Goal: Task Accomplishment & Management: Use online tool/utility

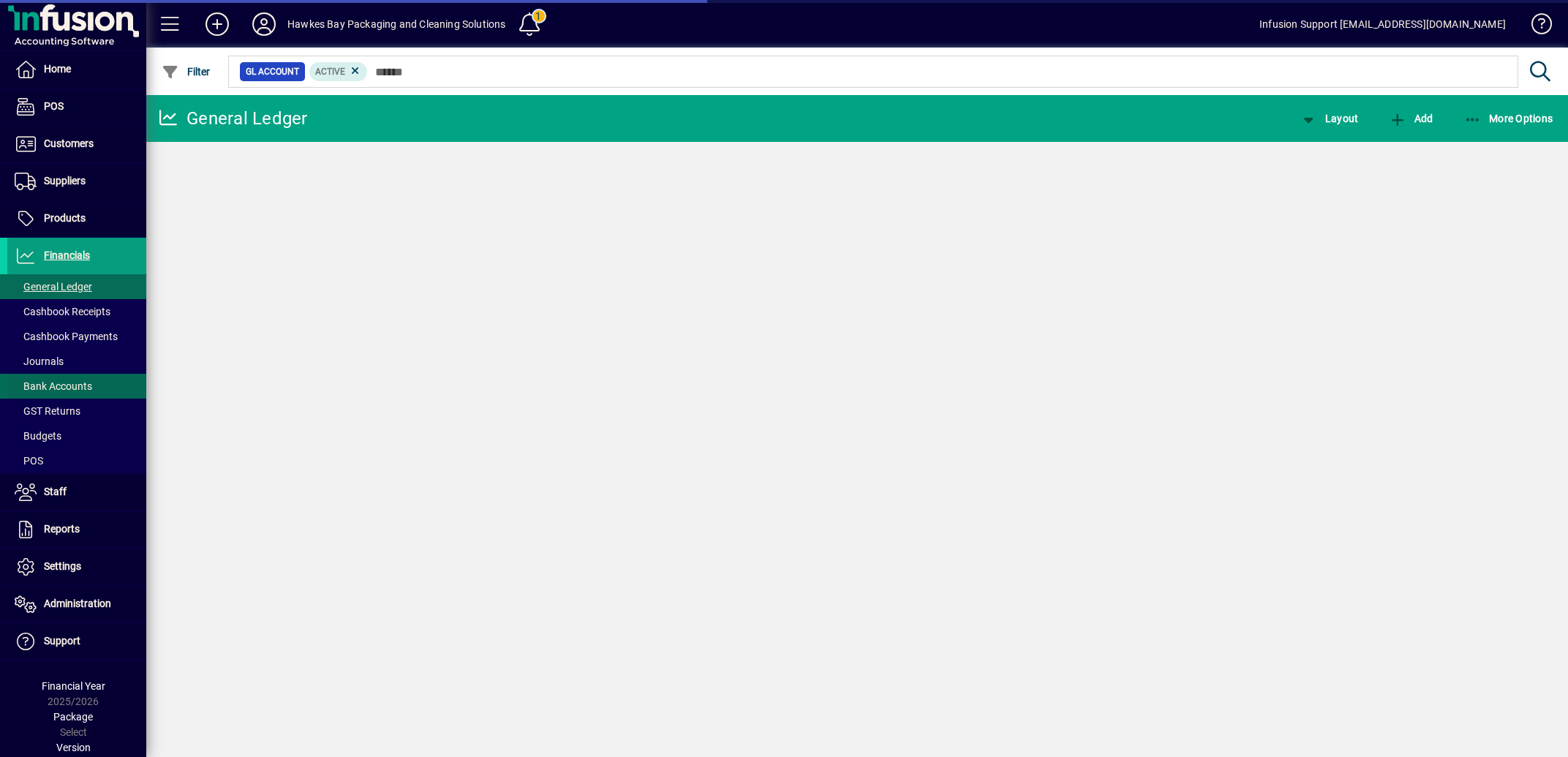
click at [75, 383] on span "Bank Accounts" at bounding box center [53, 386] width 77 height 12
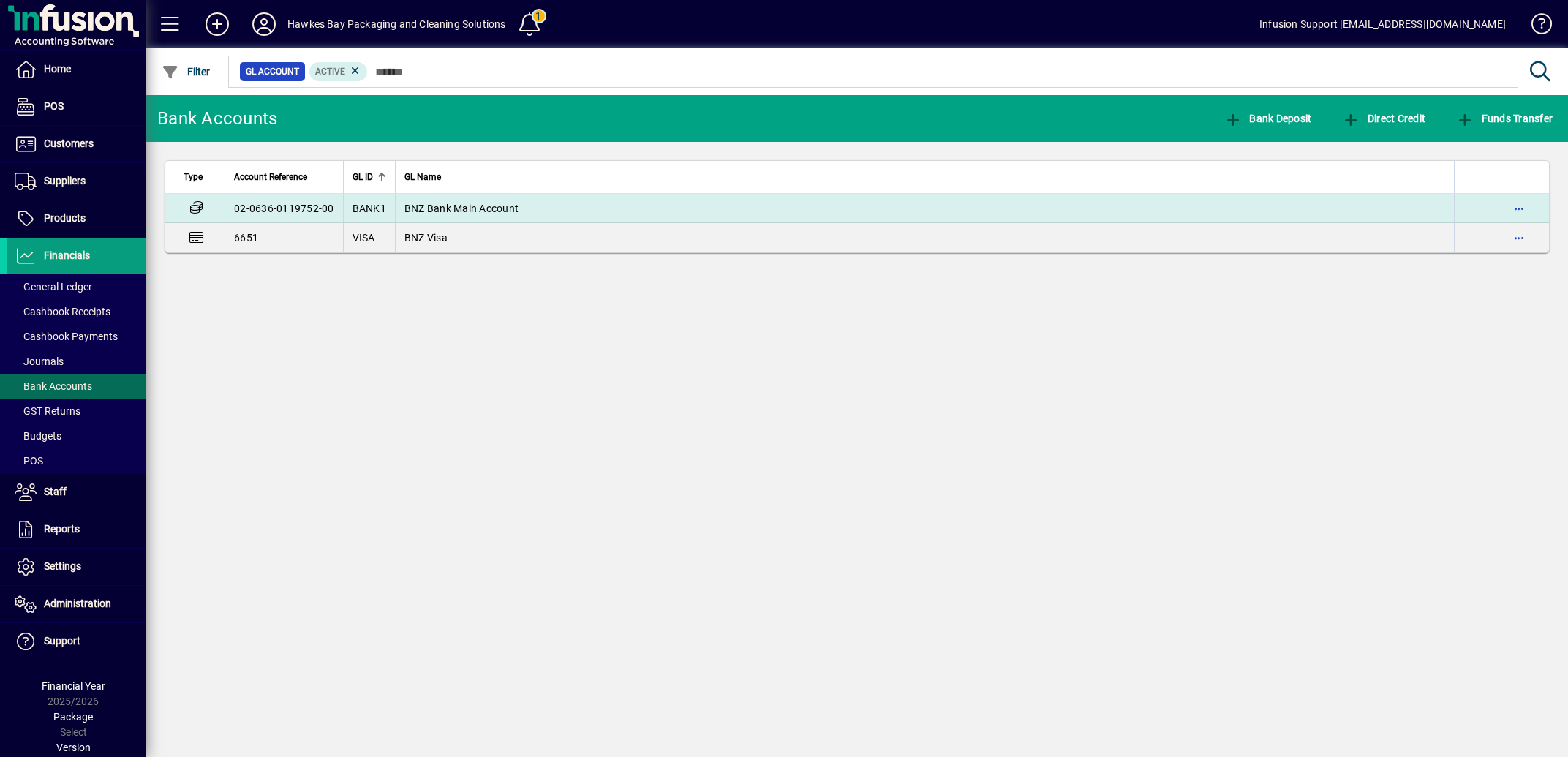
click at [510, 204] on span "BNZ Bank Main Account" at bounding box center [462, 208] width 114 height 12
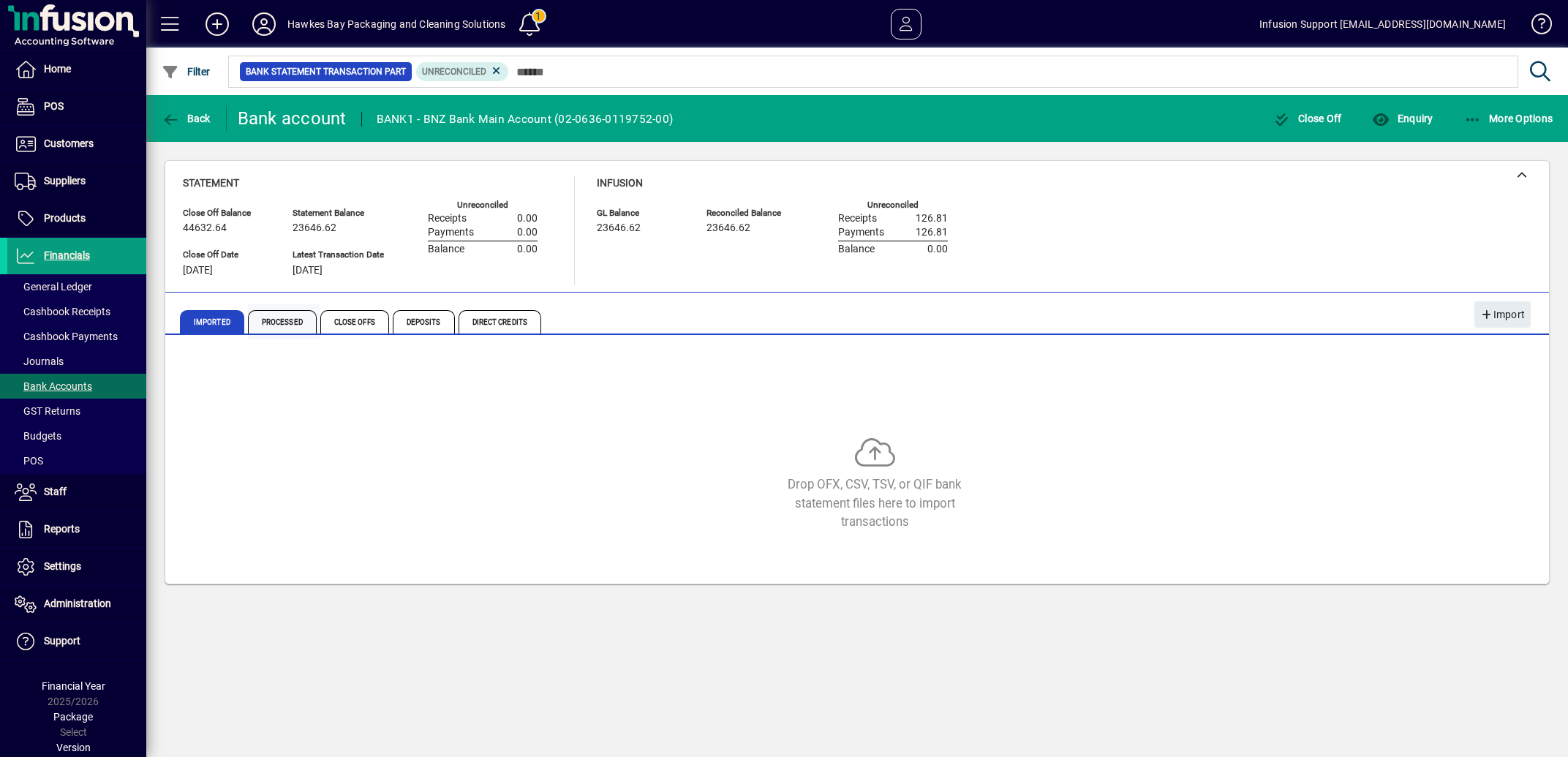
click at [286, 324] on span "Processed" at bounding box center [282, 322] width 69 height 23
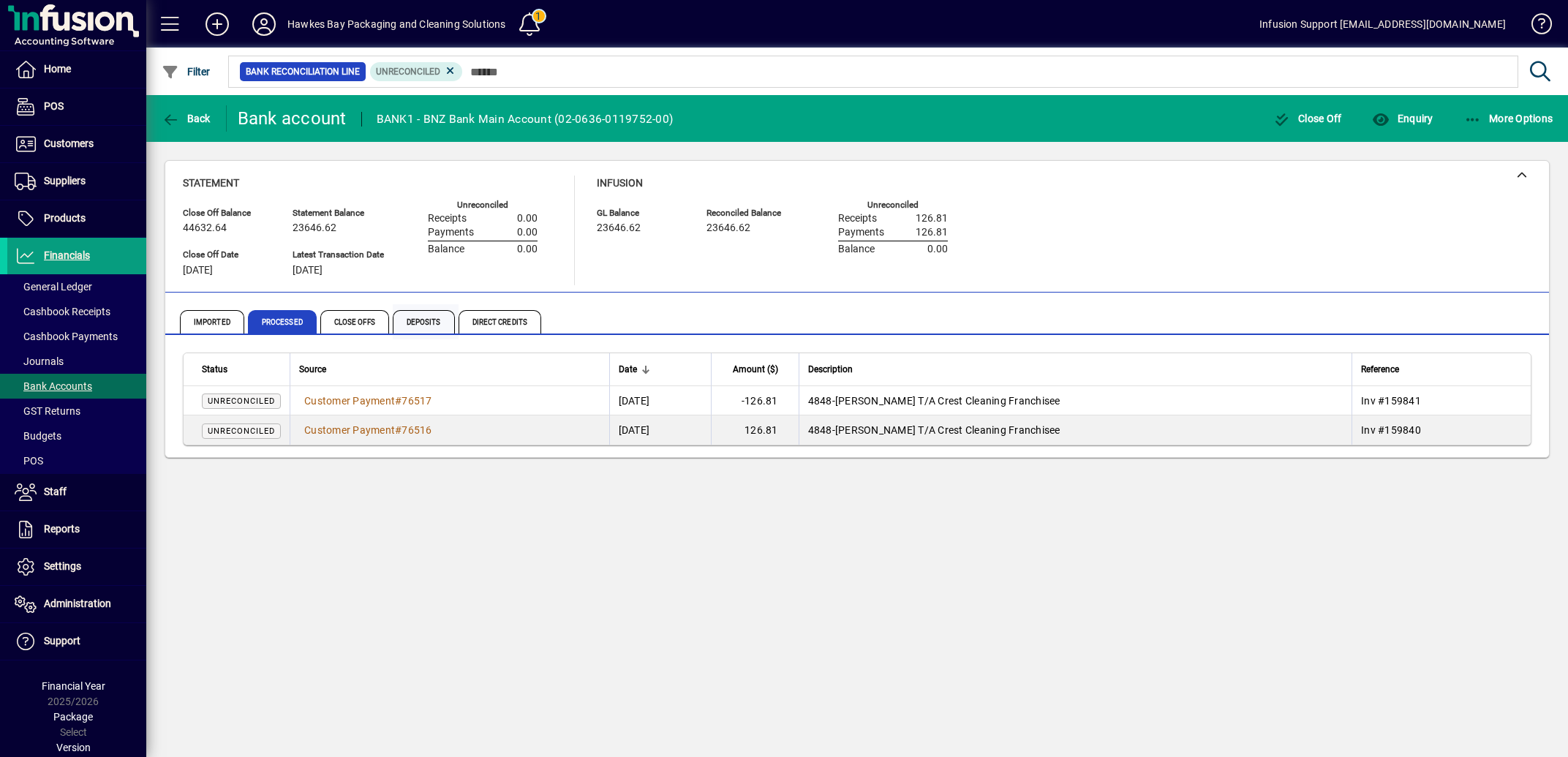
click at [441, 318] on span "Deposits" at bounding box center [424, 322] width 62 height 23
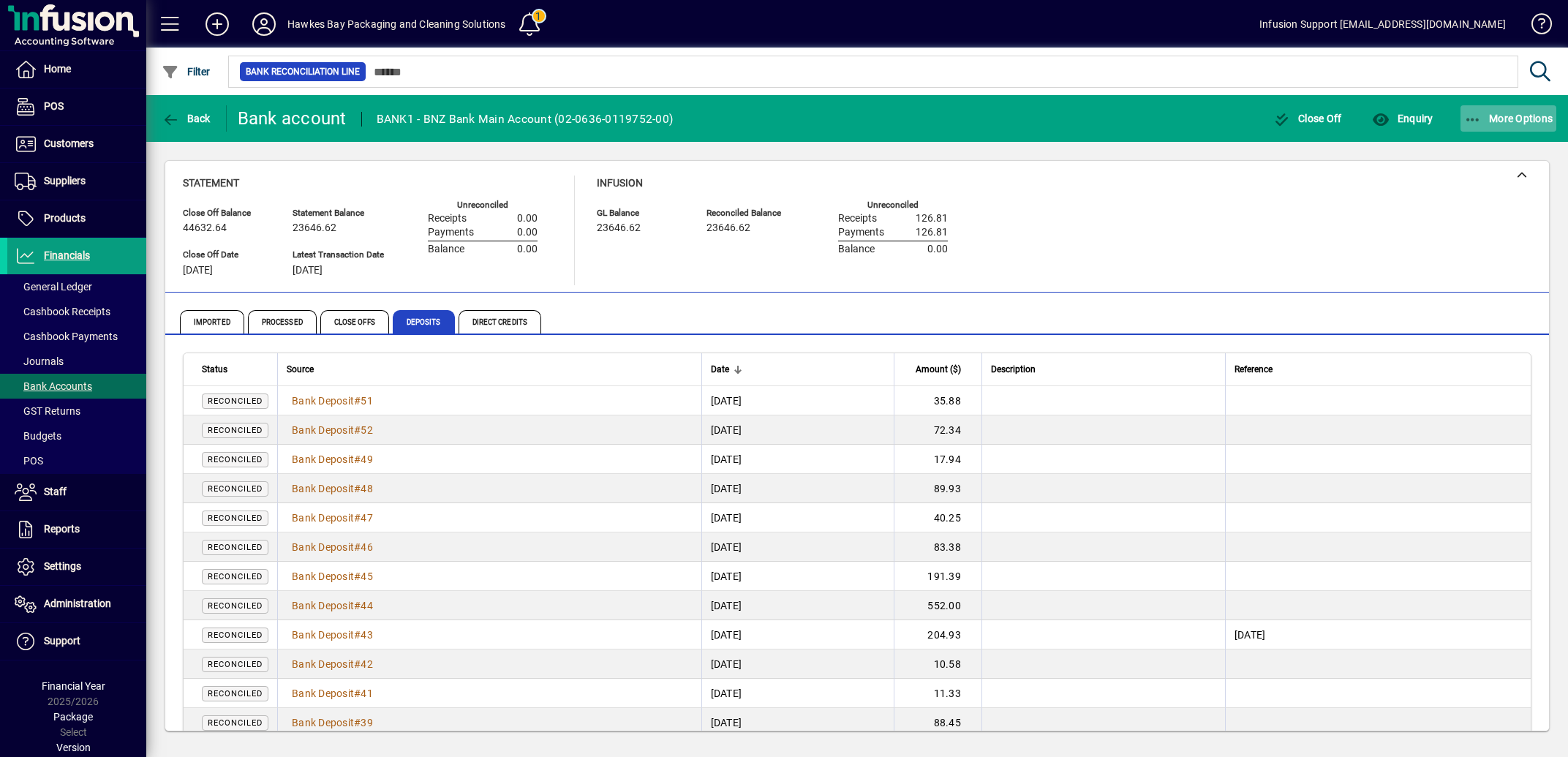
click at [1483, 115] on span "More Options" at bounding box center [1508, 118] width 89 height 12
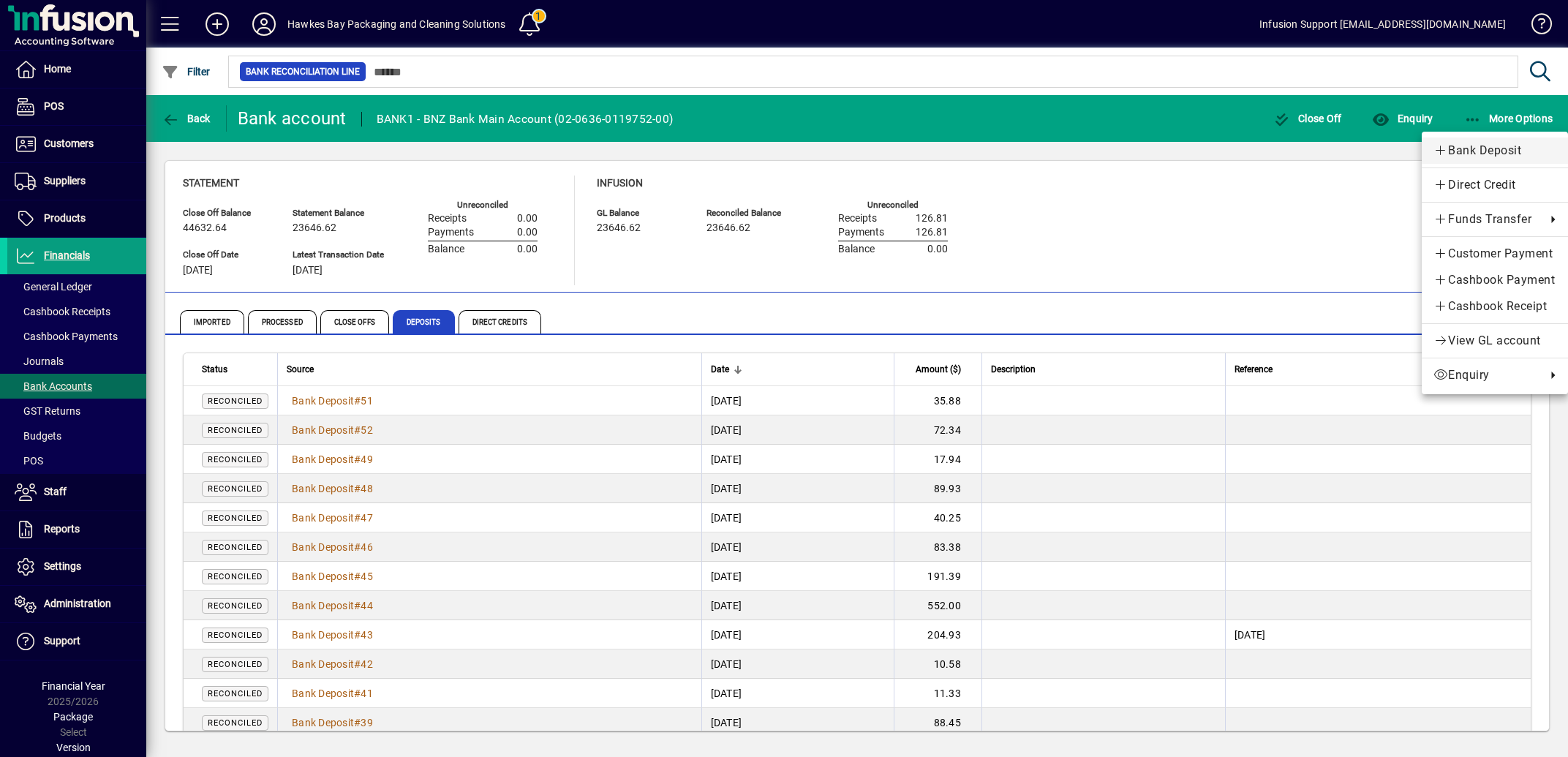
click at [1471, 146] on span "Bank Deposit" at bounding box center [1495, 151] width 123 height 18
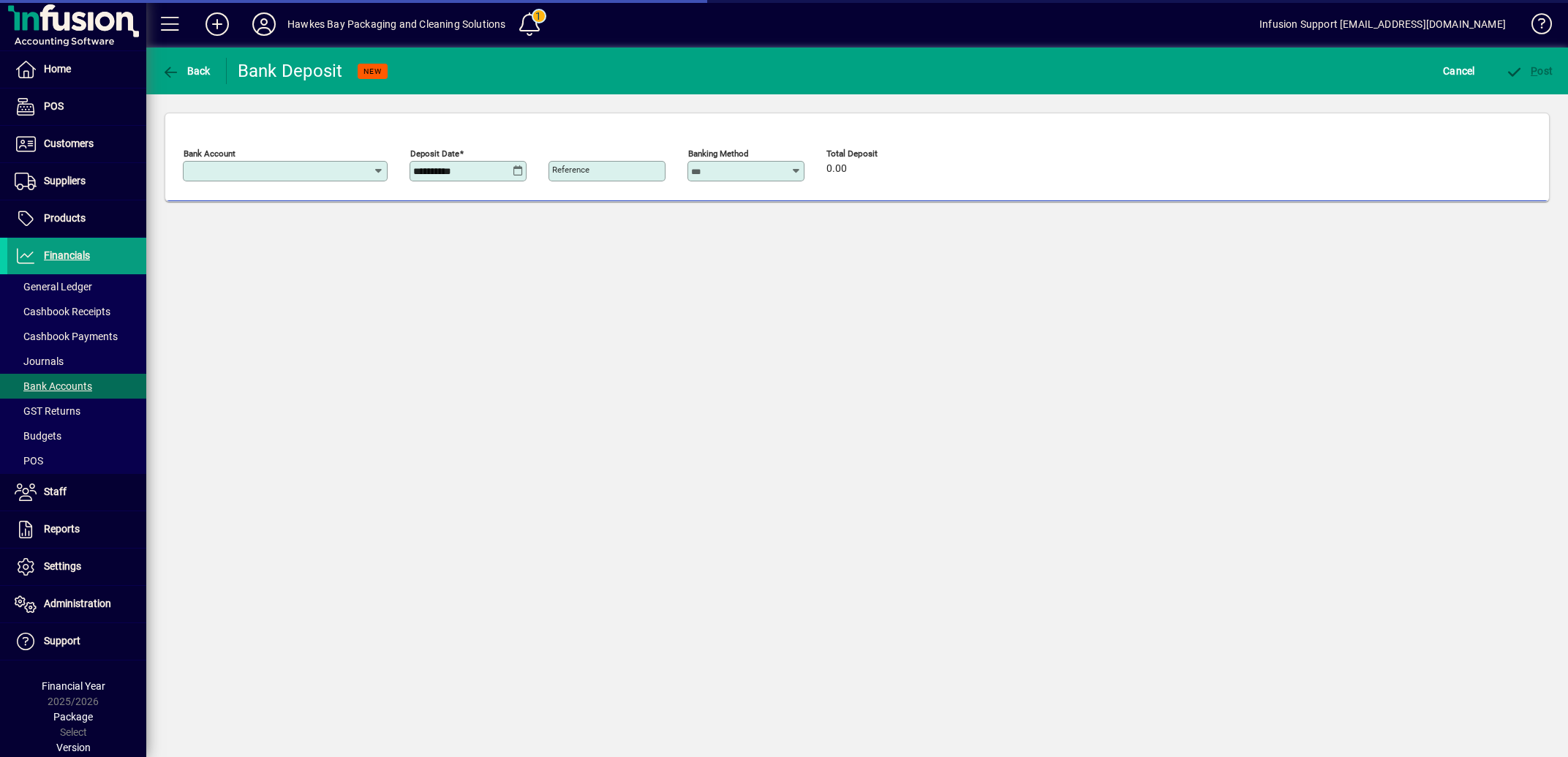
type input "**********"
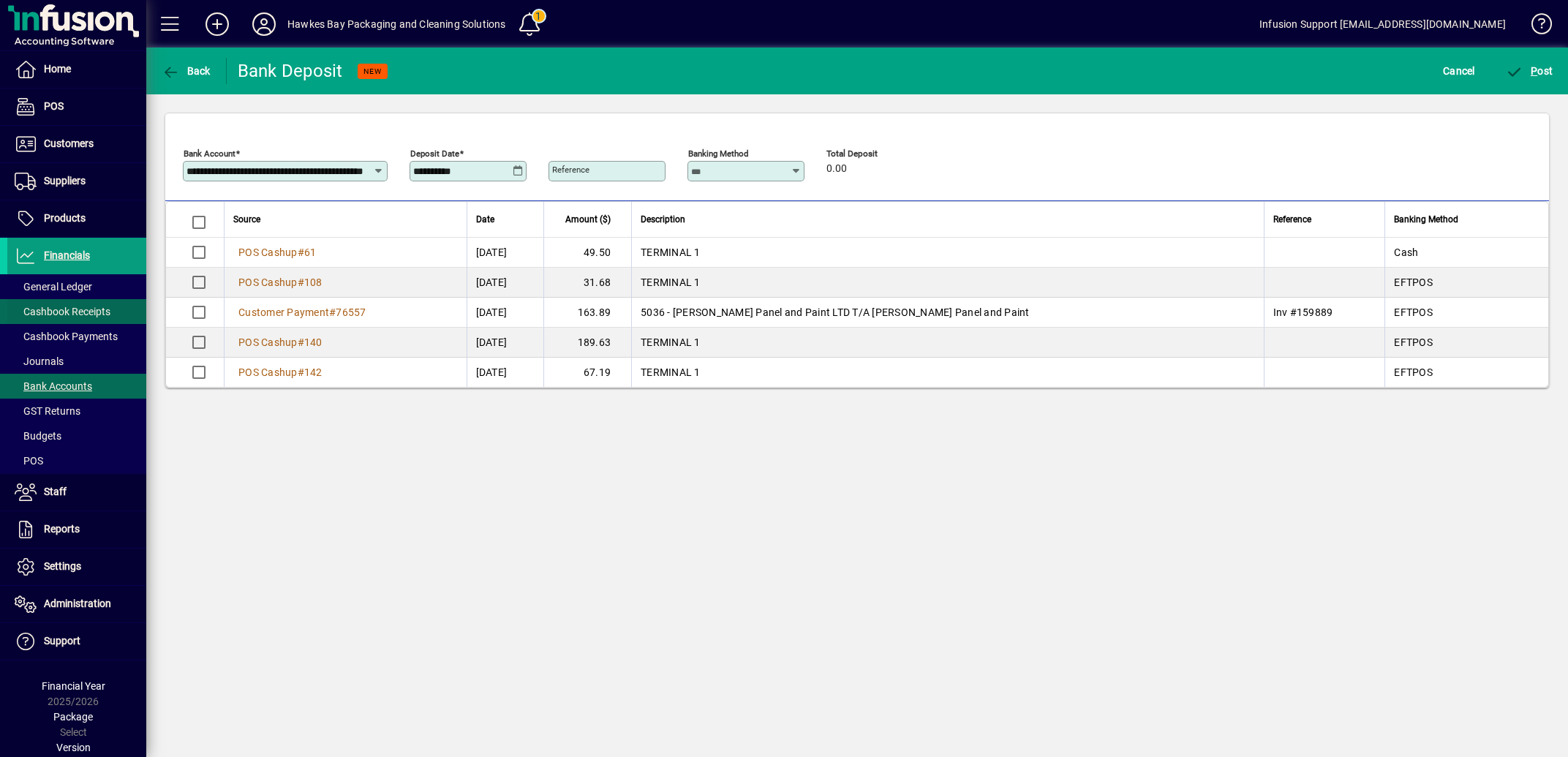
click at [67, 309] on span "Cashbook Receipts" at bounding box center [63, 311] width 96 height 12
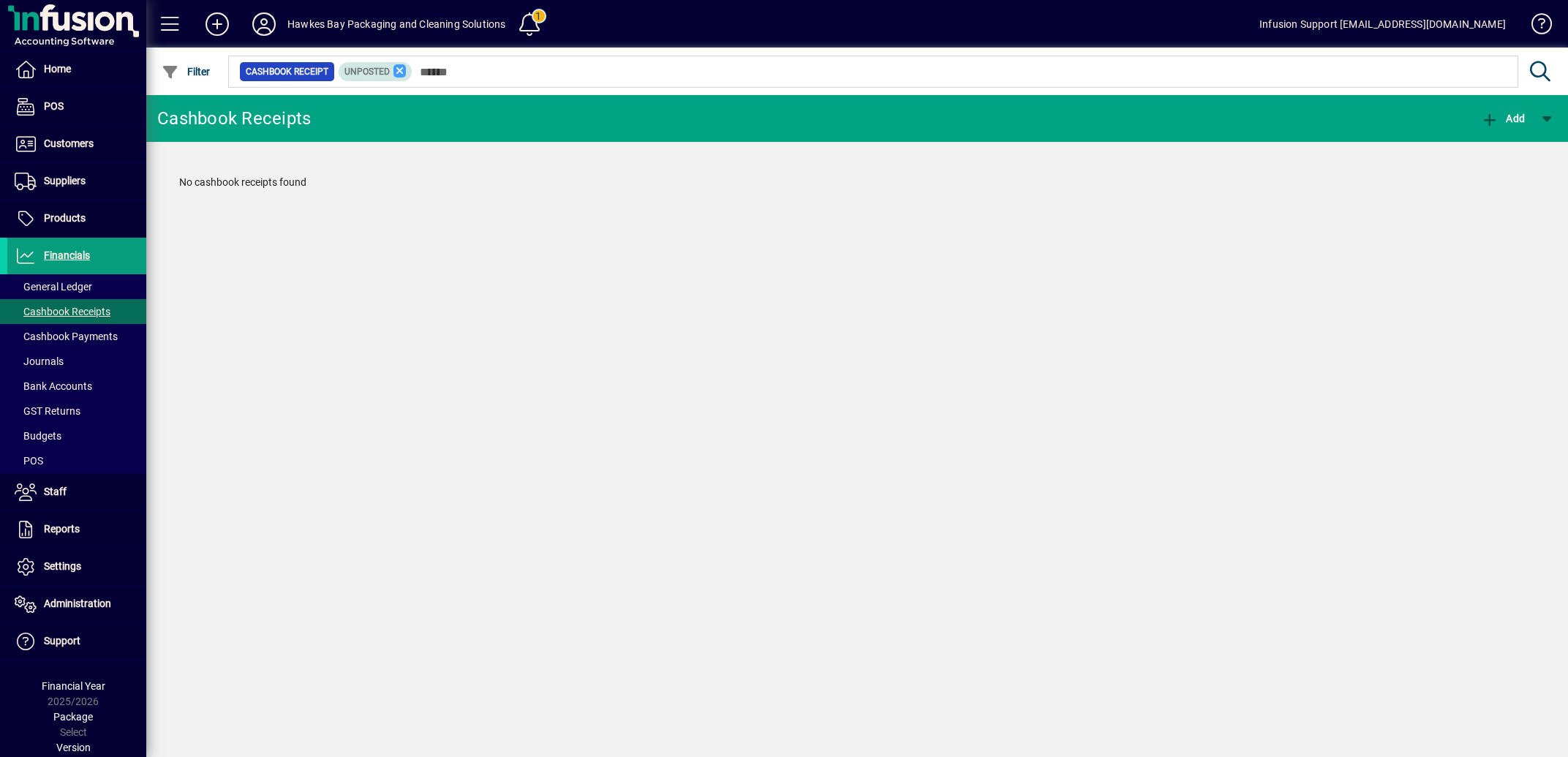
click at [403, 70] on icon at bounding box center [400, 70] width 13 height 13
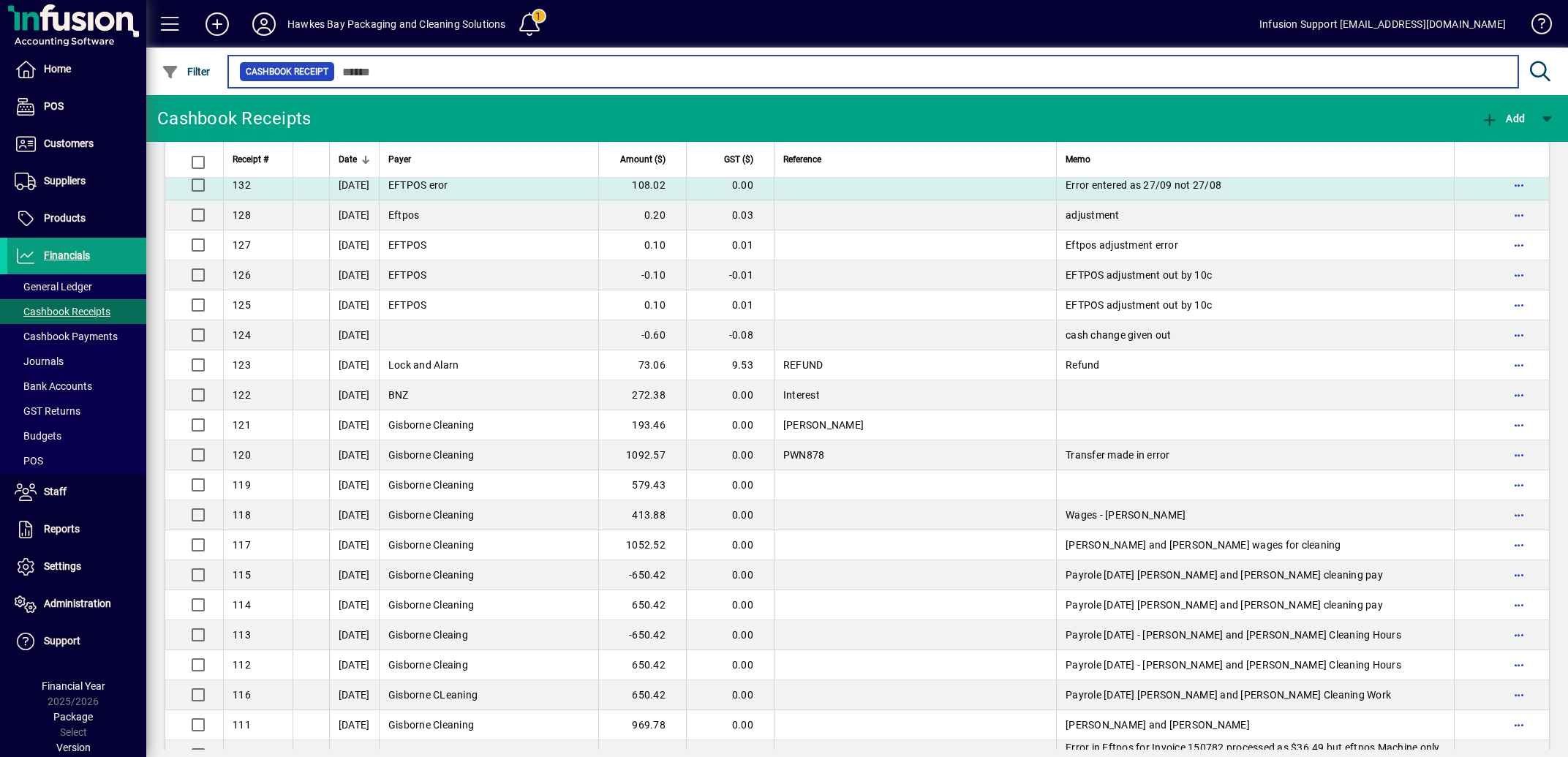
scroll to position [2579, 0]
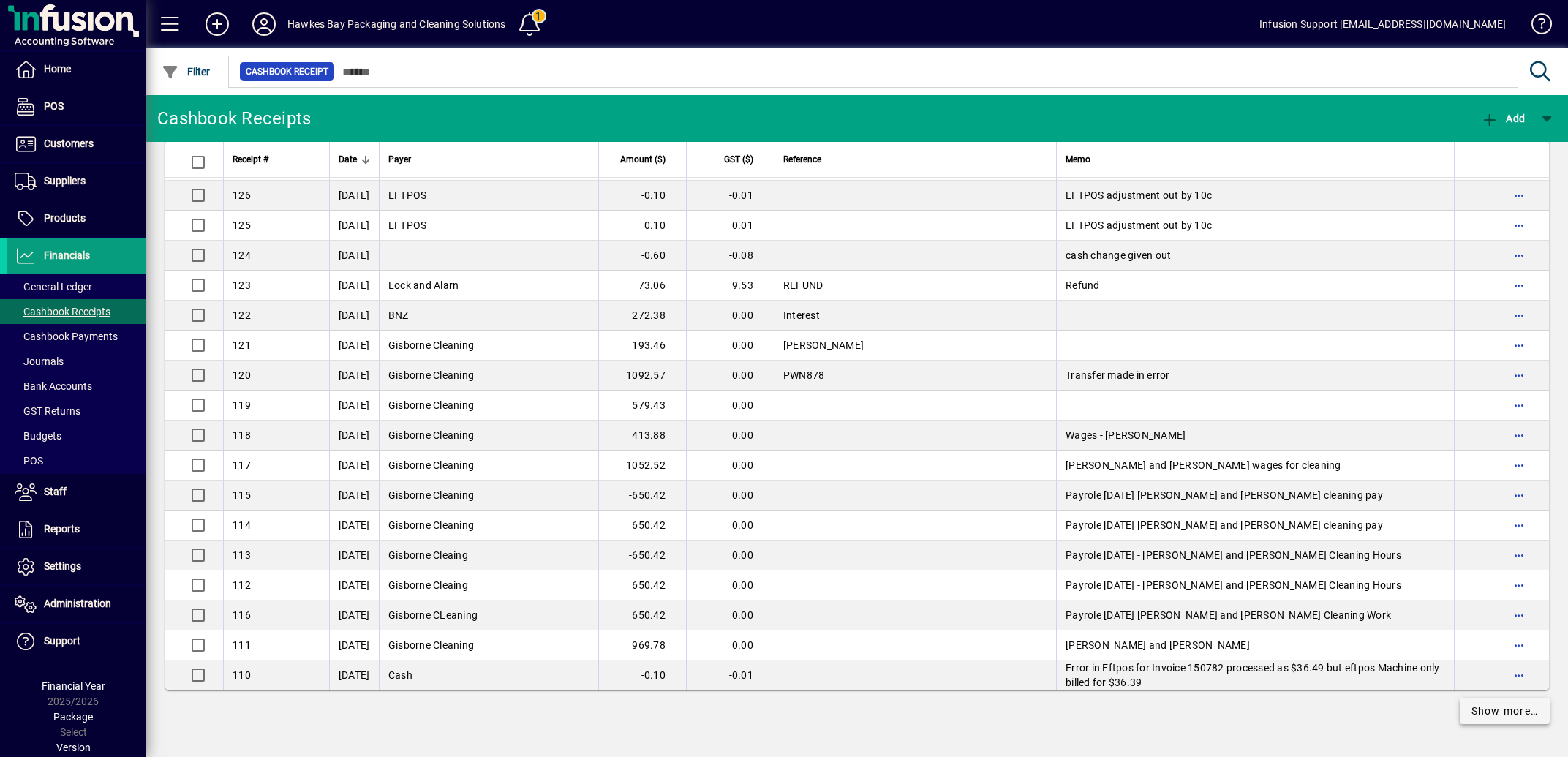
drag, startPoint x: 1479, startPoint y: 714, endPoint x: 1467, endPoint y: 704, distance: 15.6
click at [1479, 714] on span "Show more…" at bounding box center [1505, 711] width 67 height 15
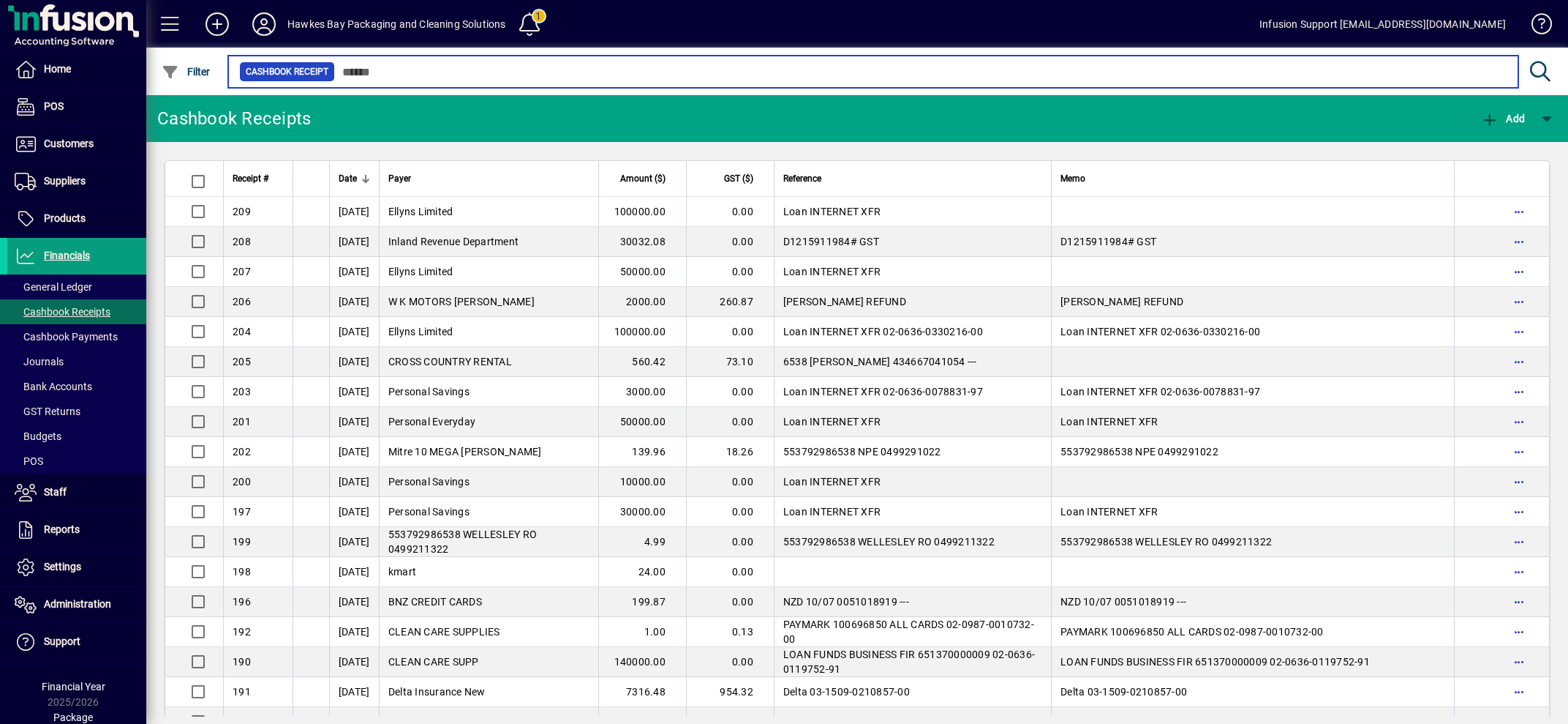
click at [421, 74] on input "text" at bounding box center [920, 71] width 1171 height 20
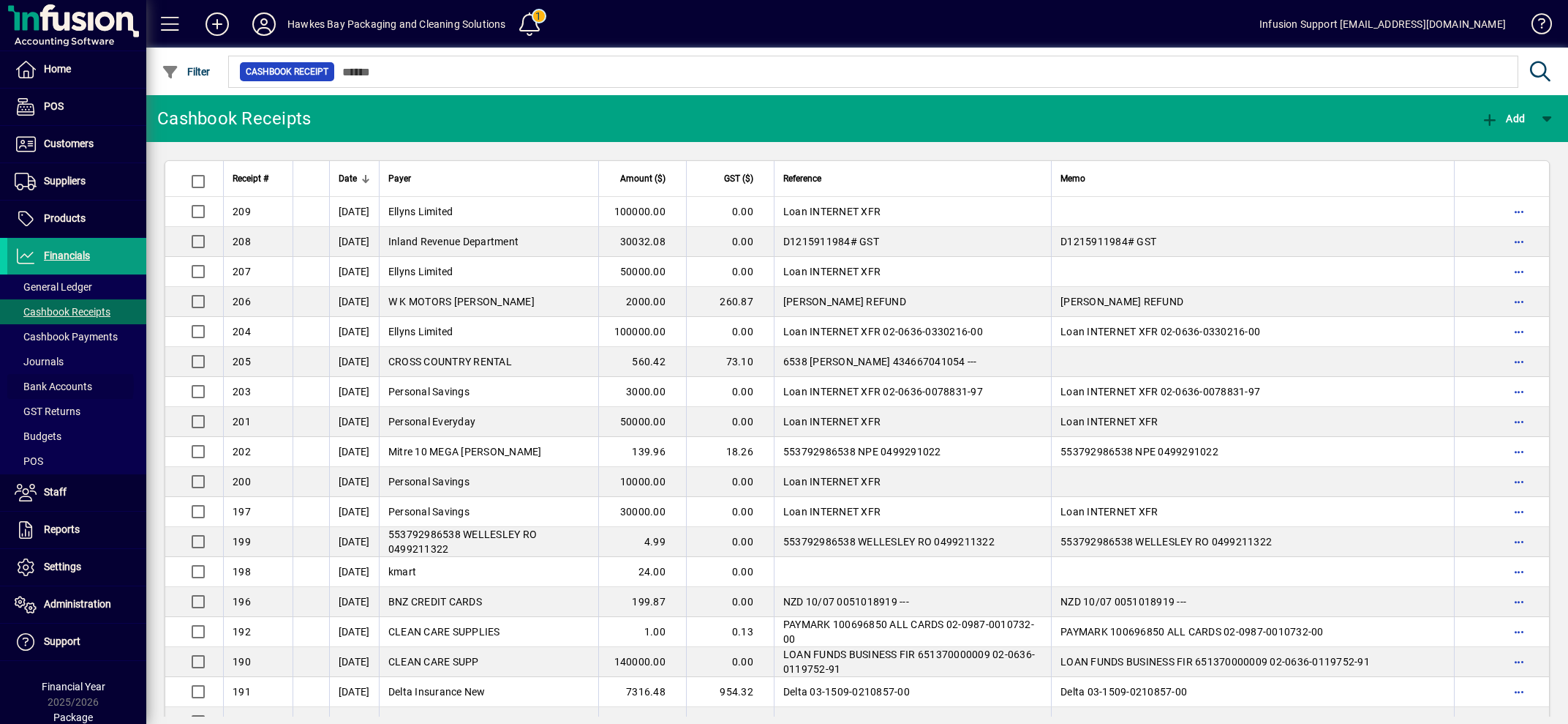
drag, startPoint x: 61, startPoint y: 385, endPoint x: 288, endPoint y: 385, distance: 227.0
click at [70, 385] on span "Bank Accounts" at bounding box center [53, 386] width 77 height 12
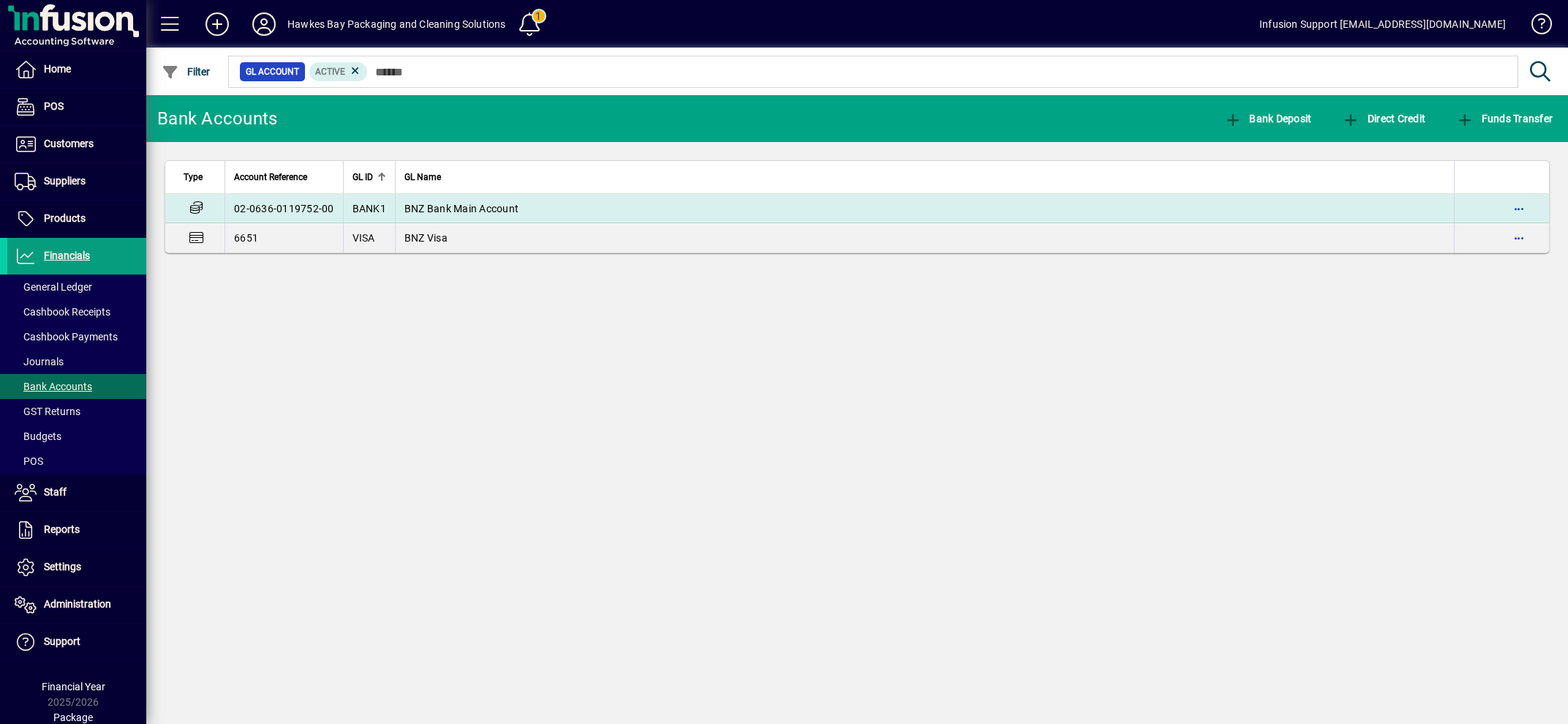
click at [499, 209] on span "BNZ Bank Main Account" at bounding box center [462, 208] width 114 height 12
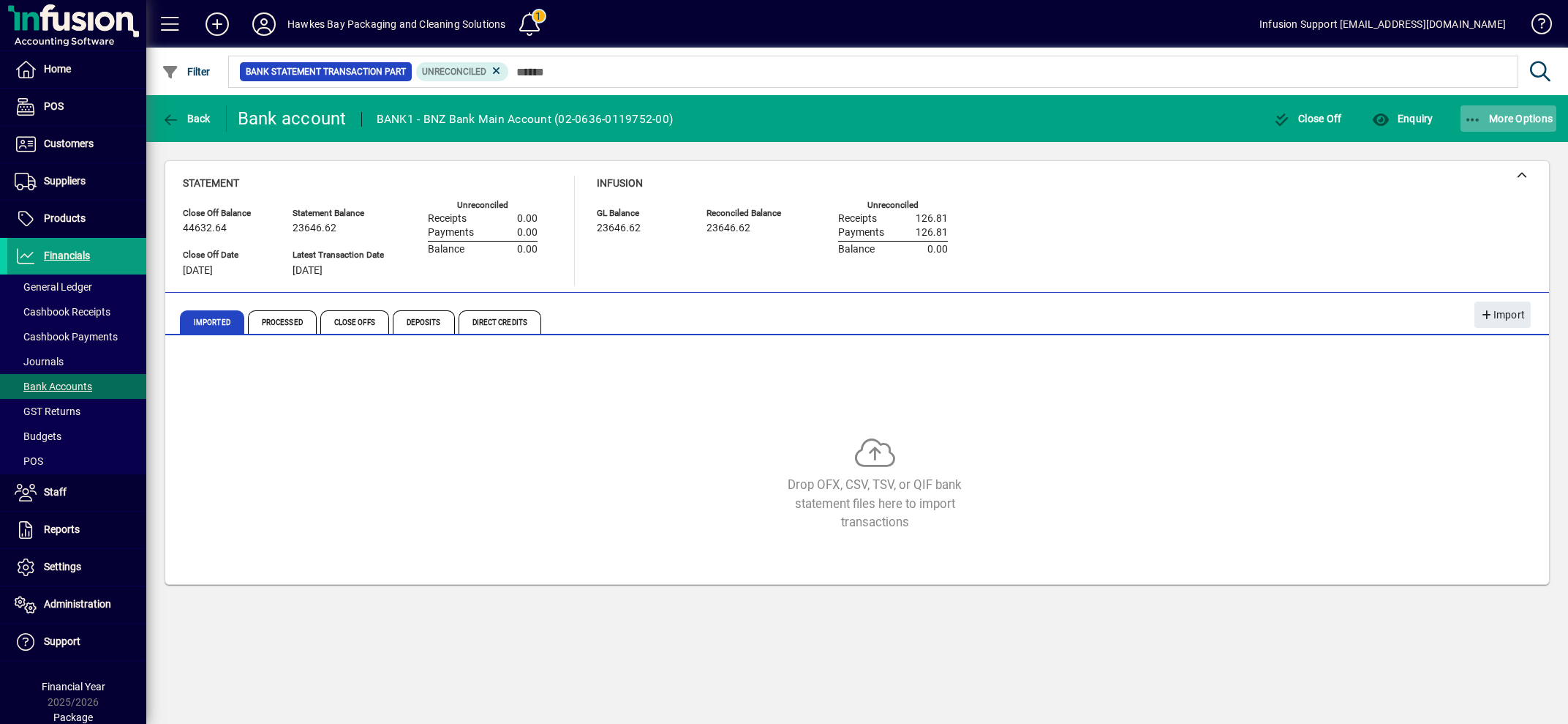
click at [1509, 120] on span "More Options" at bounding box center [1508, 118] width 89 height 12
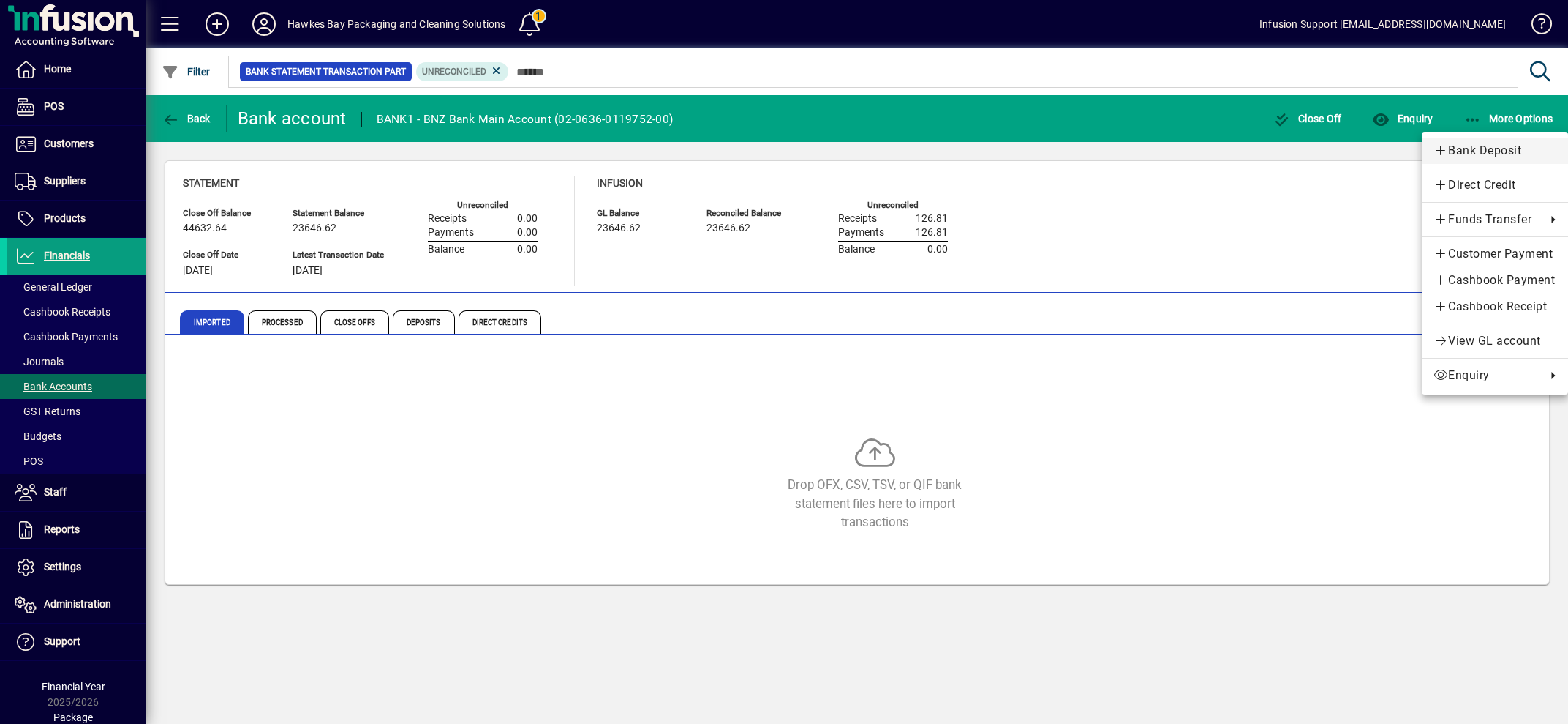
click at [1474, 144] on span "Bank Deposit" at bounding box center [1495, 151] width 123 height 18
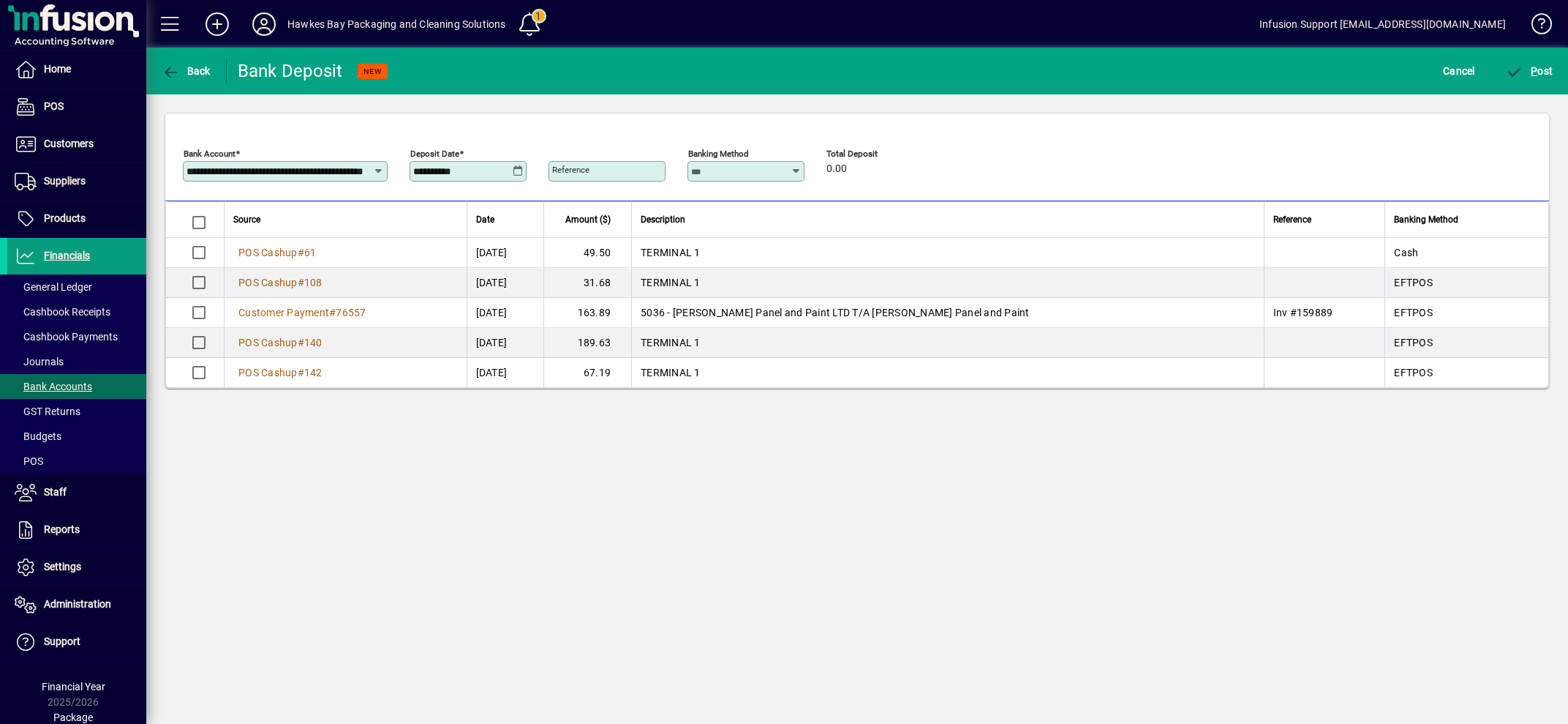
drag, startPoint x: 544, startPoint y: 281, endPoint x: 476, endPoint y: 278, distance: 68.1
click at [476, 278] on td "[DATE]" at bounding box center [505, 282] width 77 height 30
click at [78, 316] on span "Cashbook Receipts" at bounding box center [63, 311] width 96 height 12
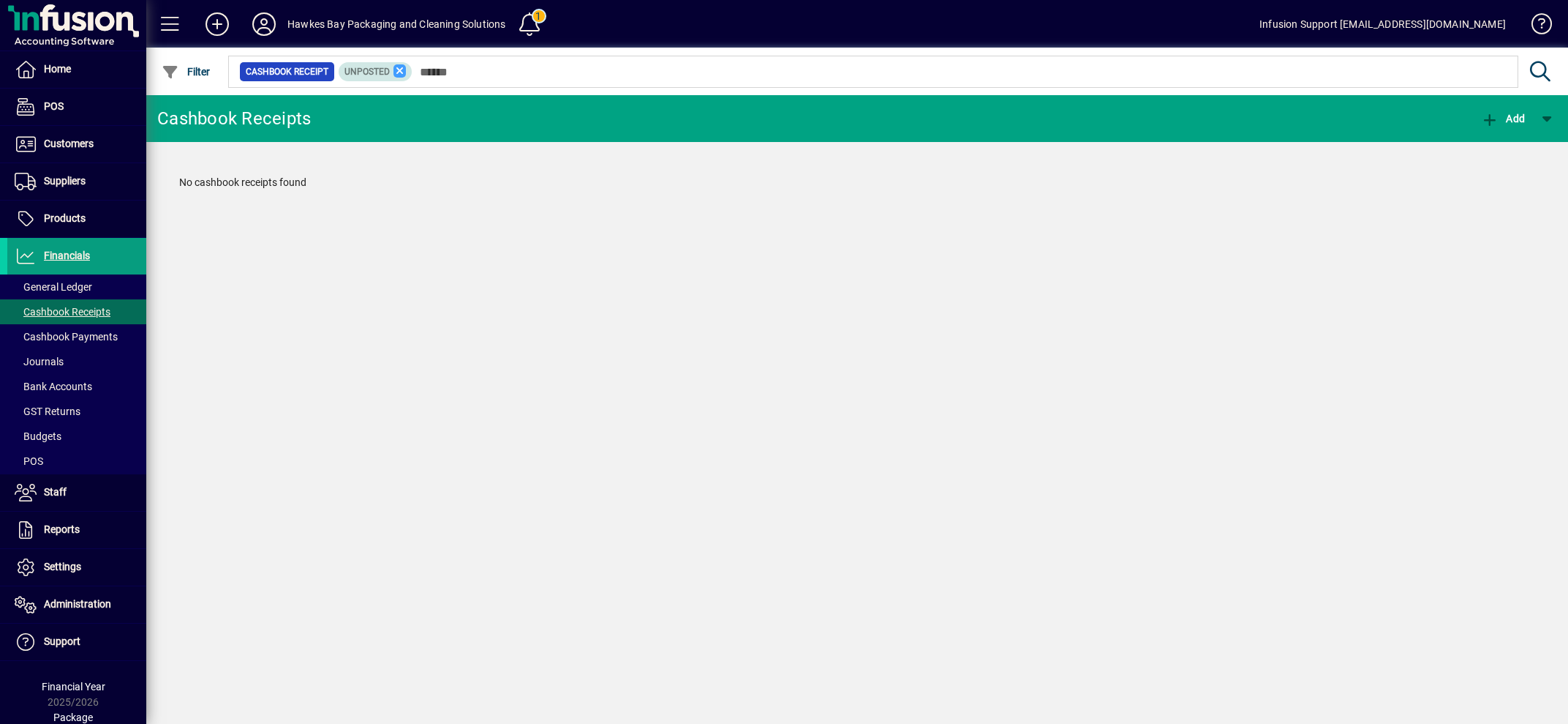
click at [405, 72] on icon at bounding box center [400, 70] width 13 height 13
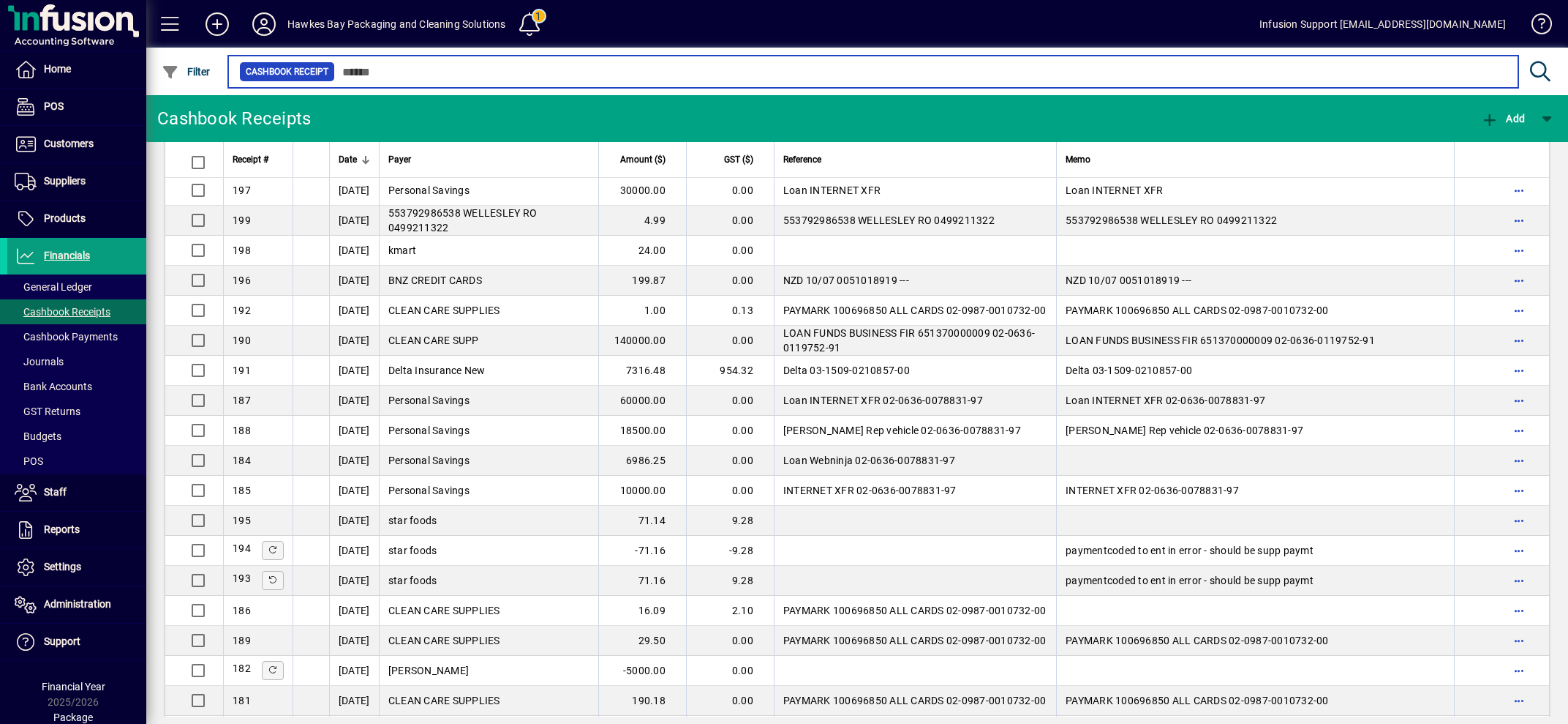
scroll to position [441, 0]
